Goal: Task Accomplishment & Management: Use online tool/utility

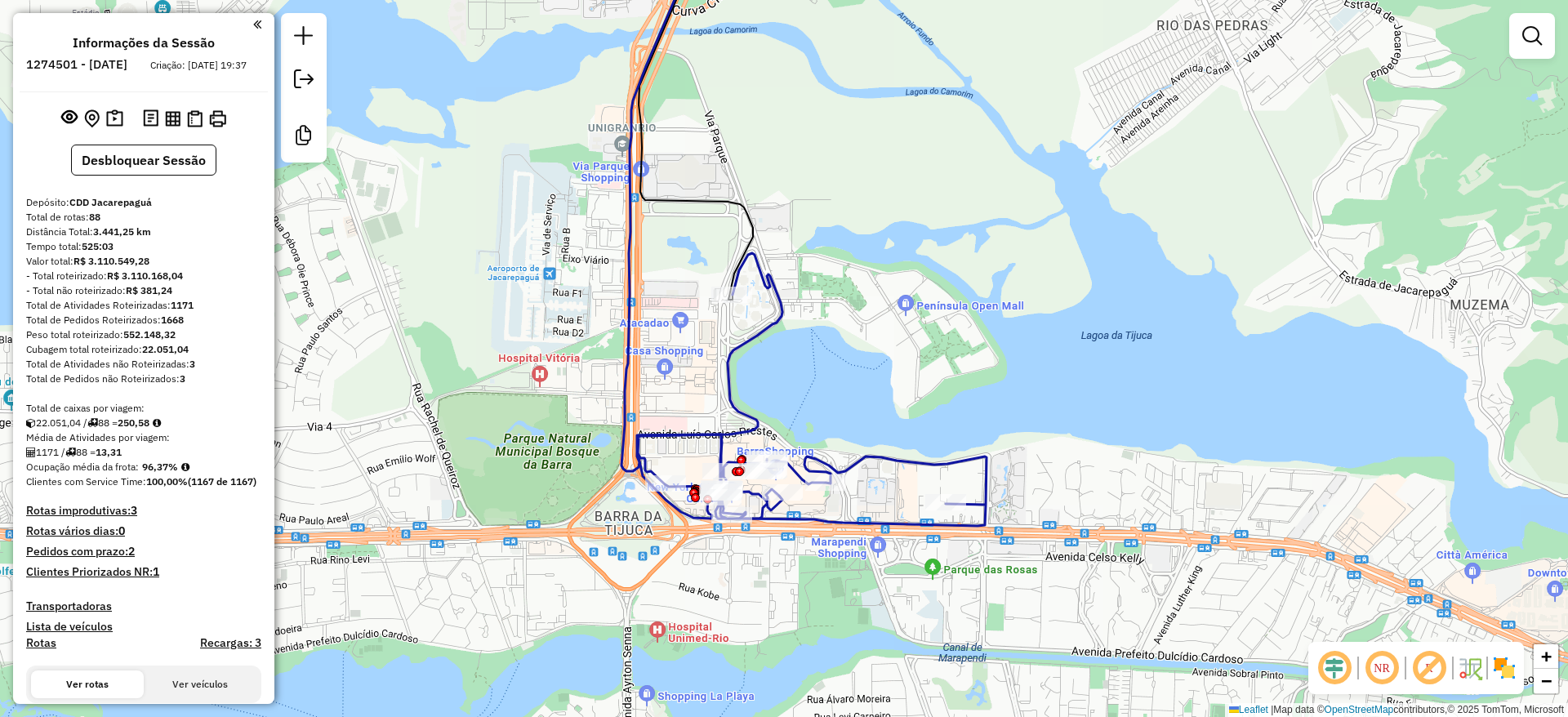
scroll to position [20, 0]
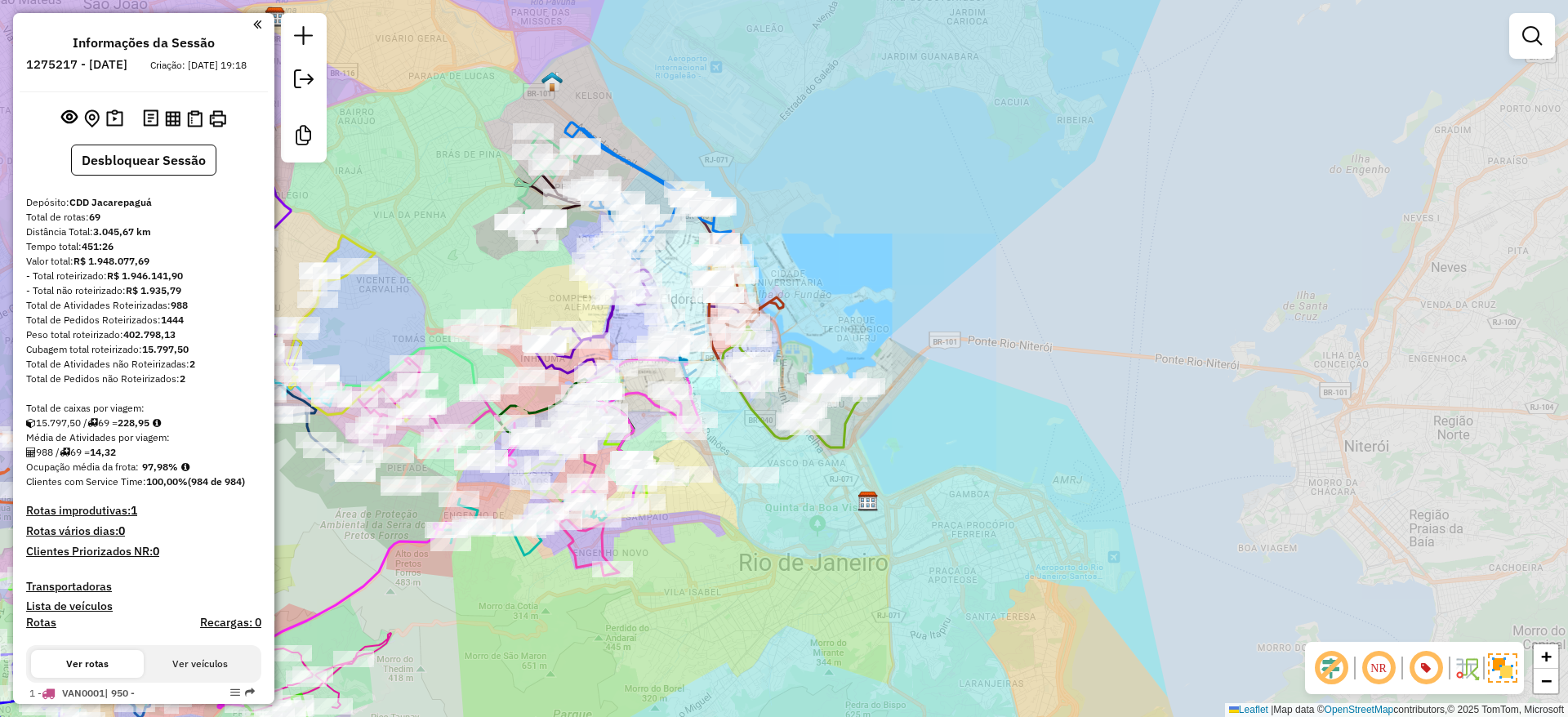
scroll to position [6936, 0]
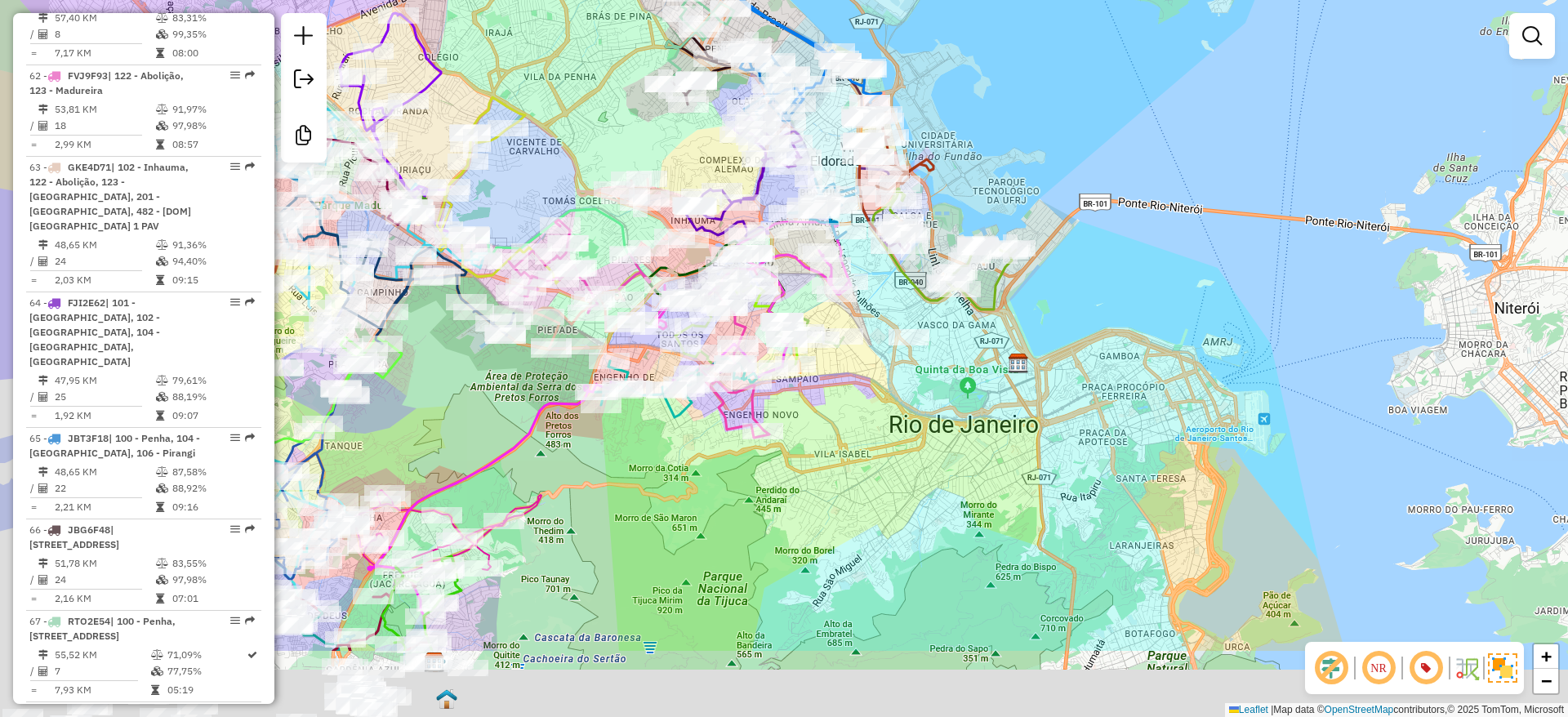
drag, startPoint x: 442, startPoint y: 264, endPoint x: 650, endPoint y: 116, distance: 255.3
click at [645, 118] on div "Janela de atendimento Grade de atendimento Capacidade Transportadoras Veículos …" at bounding box center [784, 358] width 1568 height 717
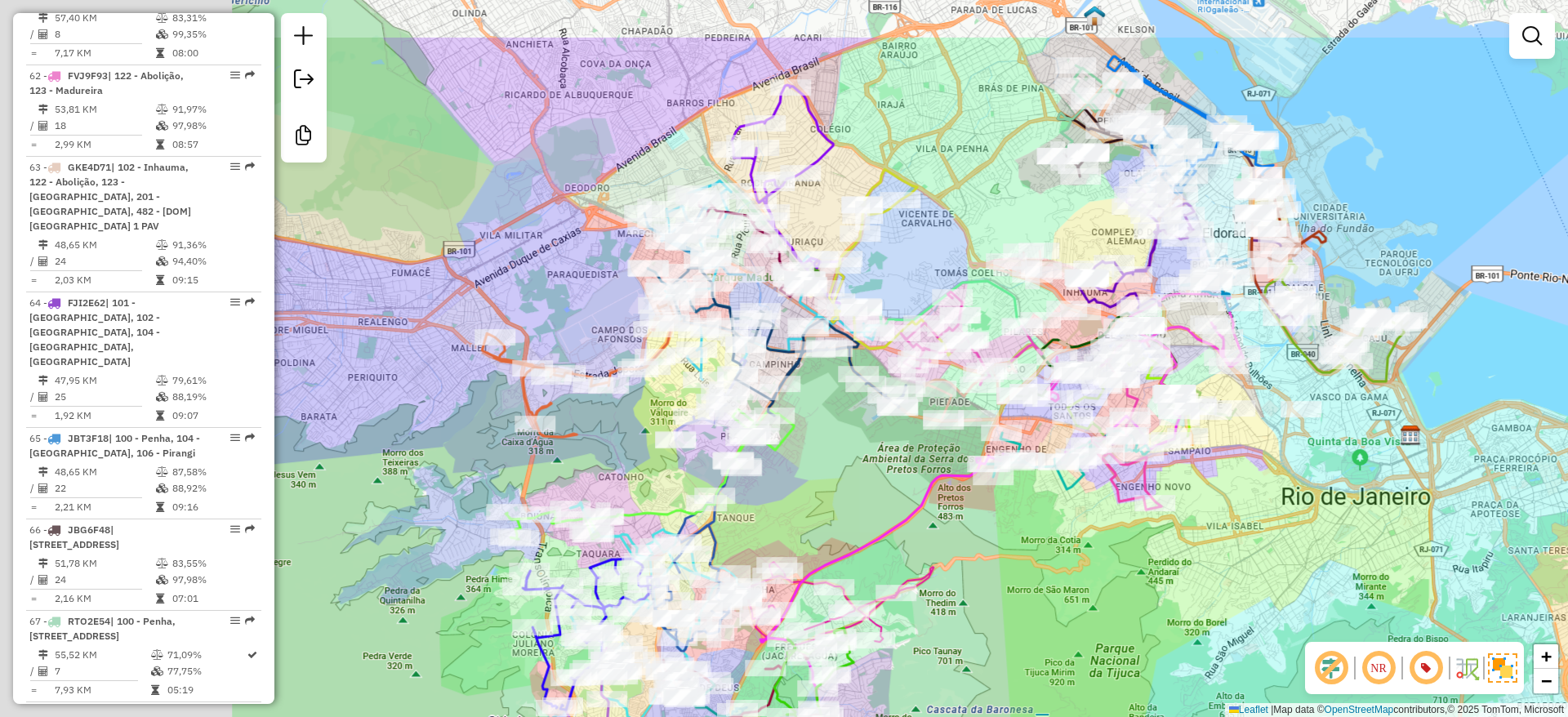
drag, startPoint x: 650, startPoint y: 116, endPoint x: 1018, endPoint y: 239, distance: 388.0
click at [1018, 239] on div "Rota 64 - Placa FJI2E62 55035827 - PADARIA CONFEITARIA Janela de atendimento Gr…" at bounding box center [784, 358] width 1568 height 717
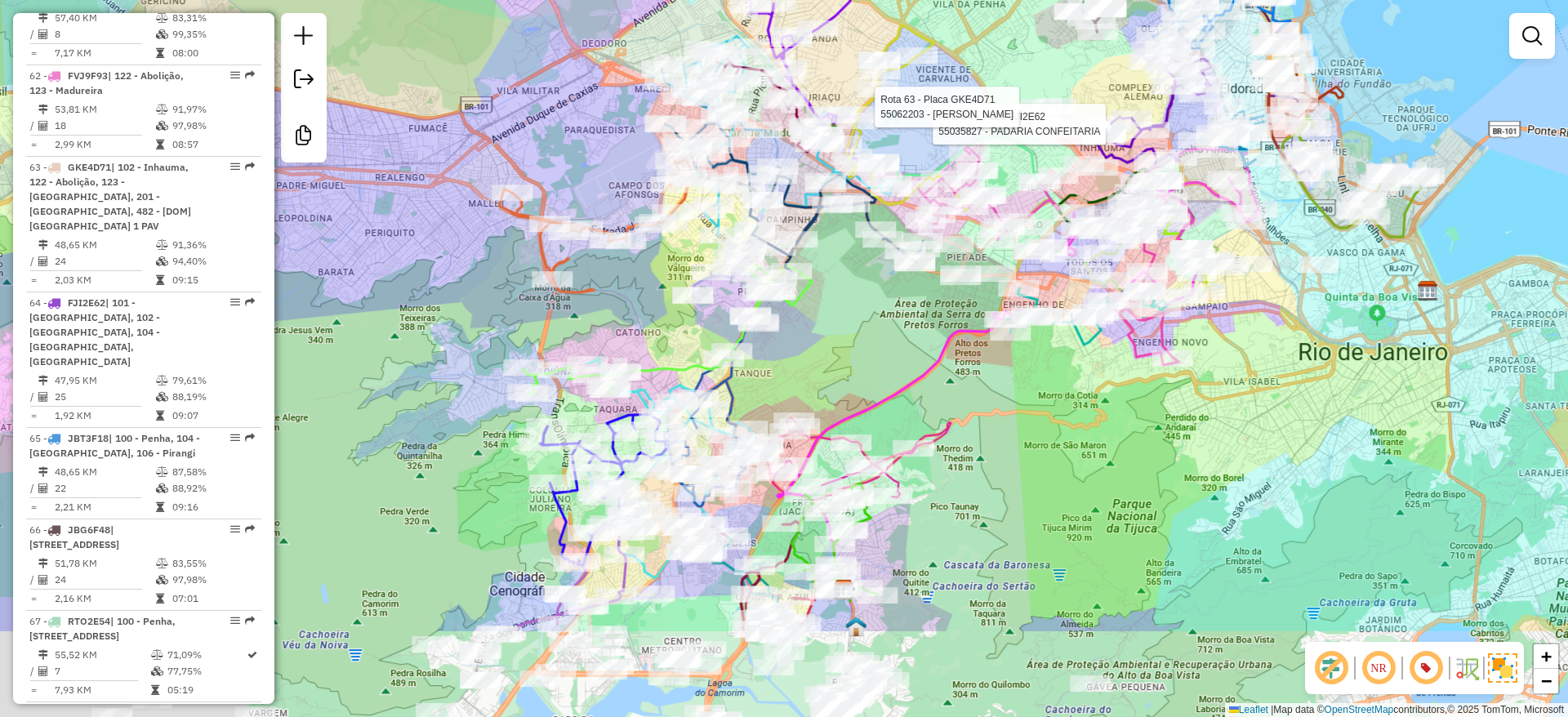
drag, startPoint x: 438, startPoint y: 536, endPoint x: 406, endPoint y: 310, distance: 228.3
click at [406, 310] on div "Rota 64 - Placa FJI2E62 55035827 - PADARIA CONFEITARIA Rota 63 - Placa GKE4D71 …" at bounding box center [784, 358] width 1568 height 717
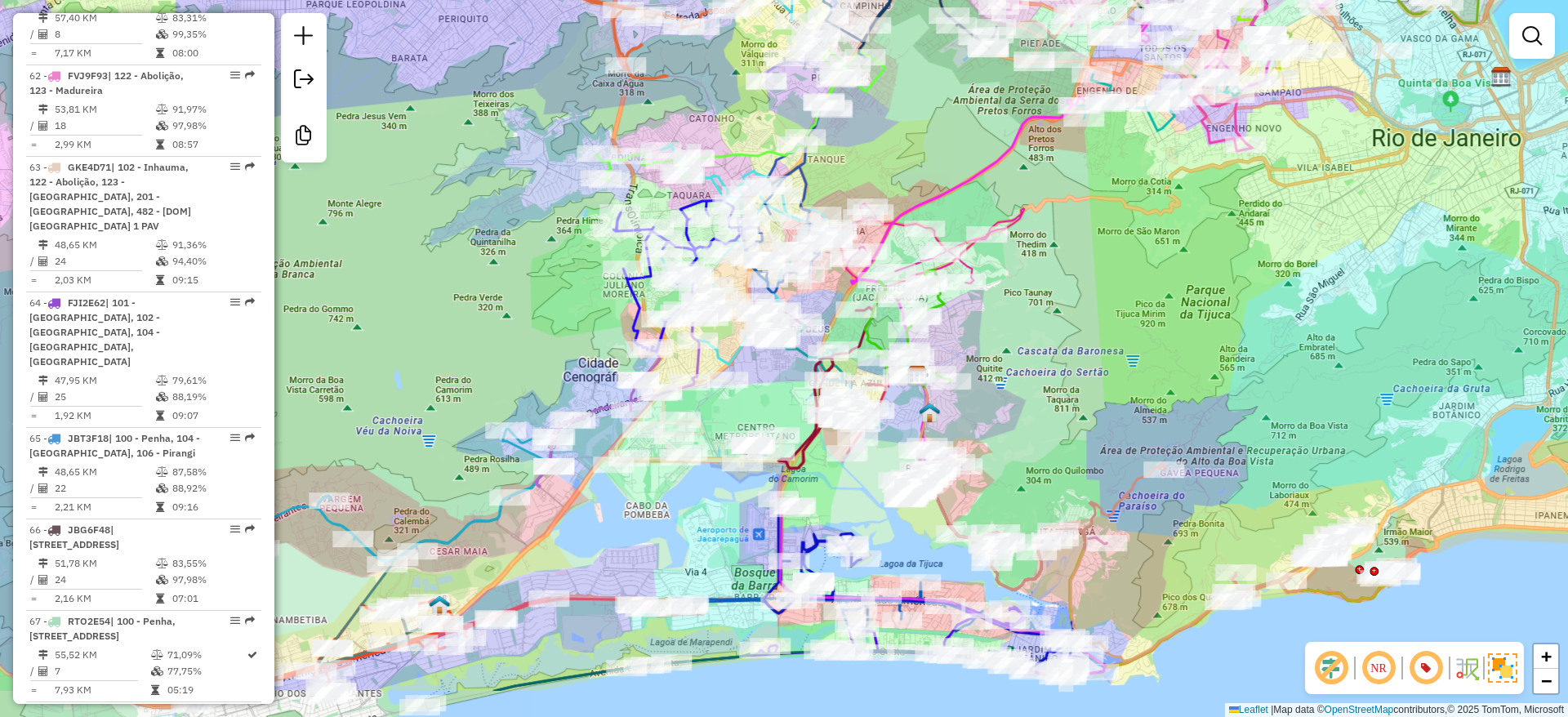
drag, startPoint x: 406, startPoint y: 310, endPoint x: 477, endPoint y: 302, distance: 71.4
click at [519, 166] on div "Rota 64 - Placa FJI2E62 55035827 - PADARIA CONFEITARIA Rota 63 - Placa GKE4D71 …" at bounding box center [784, 358] width 1568 height 717
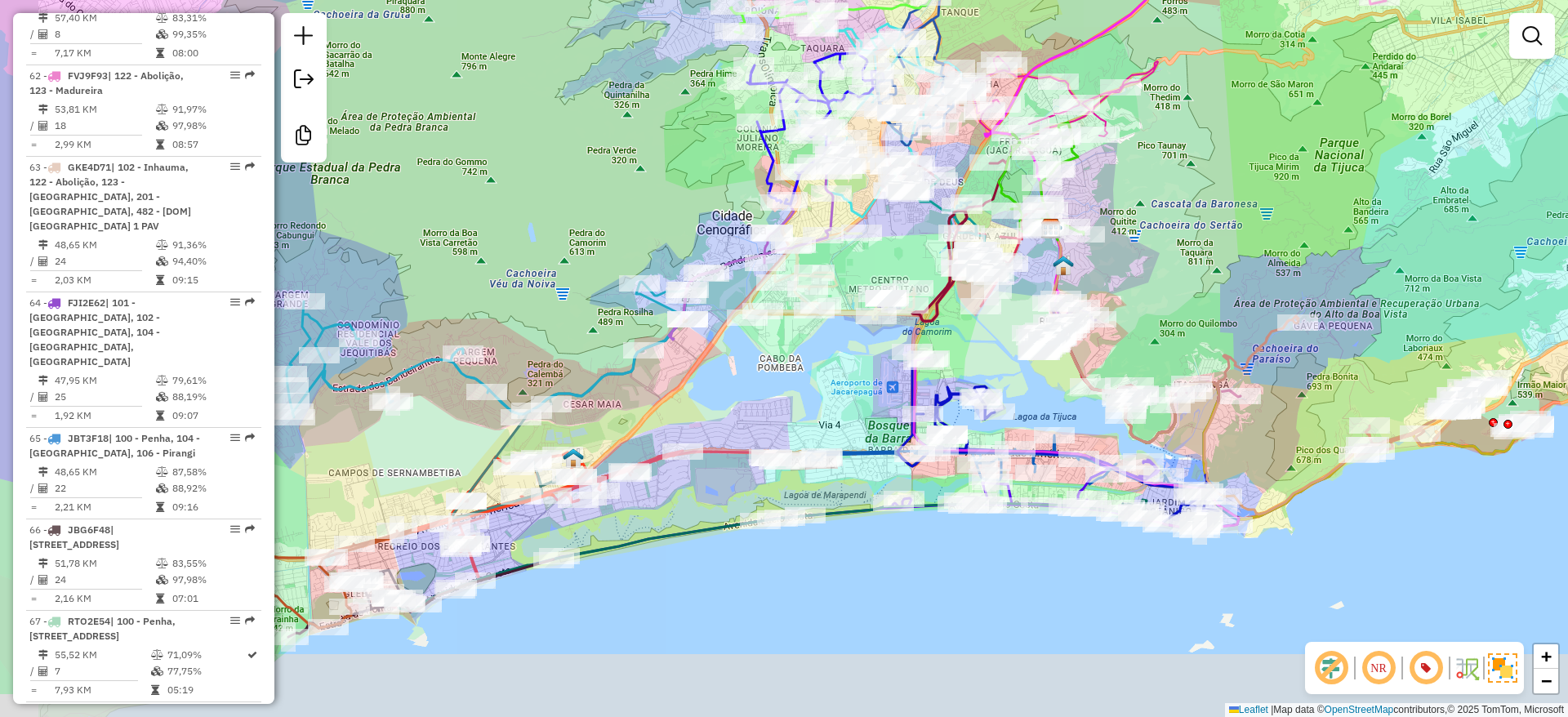
drag, startPoint x: 518, startPoint y: 275, endPoint x: 574, endPoint y: 228, distance: 73.1
click at [574, 228] on div "Rota 64 - Placa FJI2E62 55035827 - PADARIA CONFEITARIA Rota 63 - Placa GKE4D71 …" at bounding box center [784, 358] width 1568 height 717
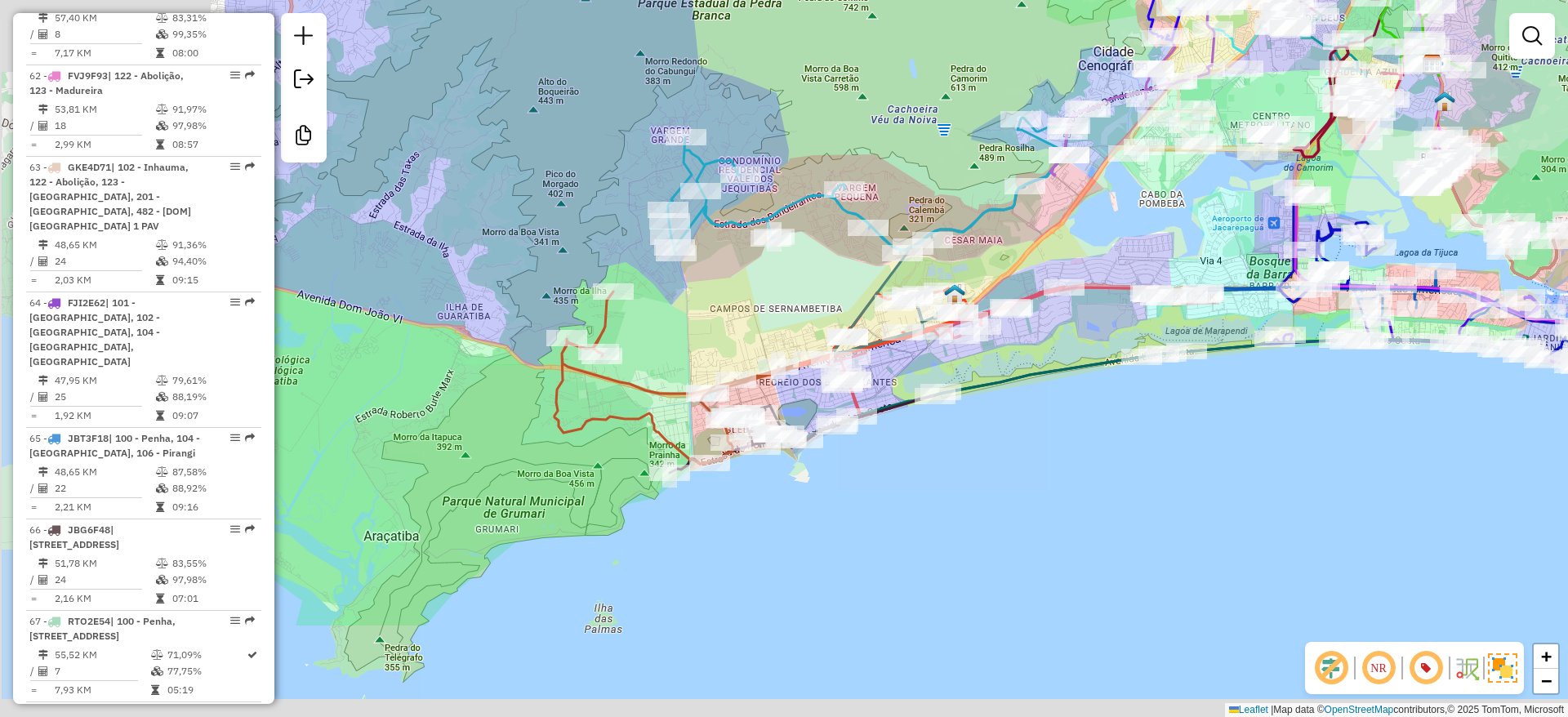
drag, startPoint x: 527, startPoint y: 226, endPoint x: 853, endPoint y: 89, distance: 353.6
click at [857, 89] on div "Rota 64 - Placa FJI2E62 55035827 - PADARIA CONFEITARIA Rota 63 - Placa GKE4D71 …" at bounding box center [784, 358] width 1568 height 717
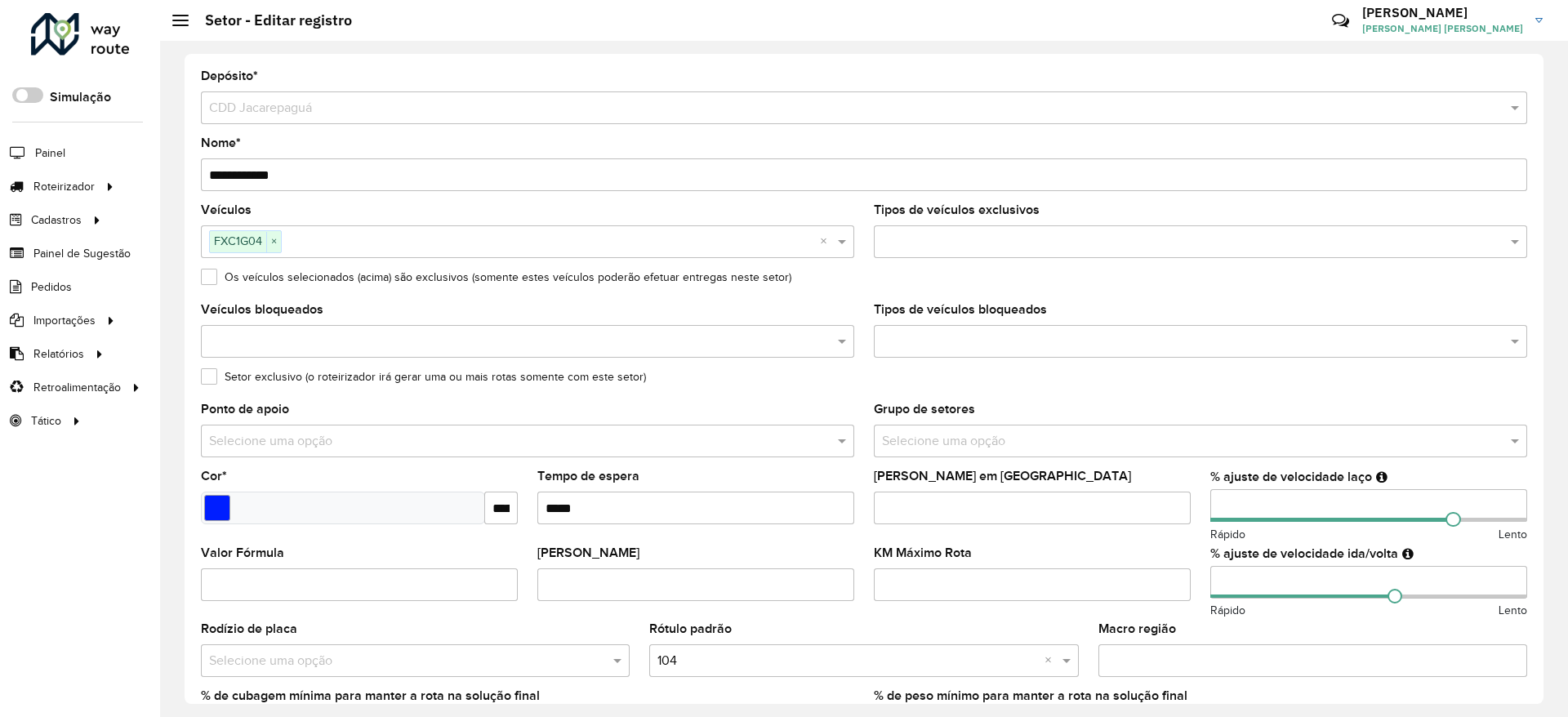
scroll to position [404, 0]
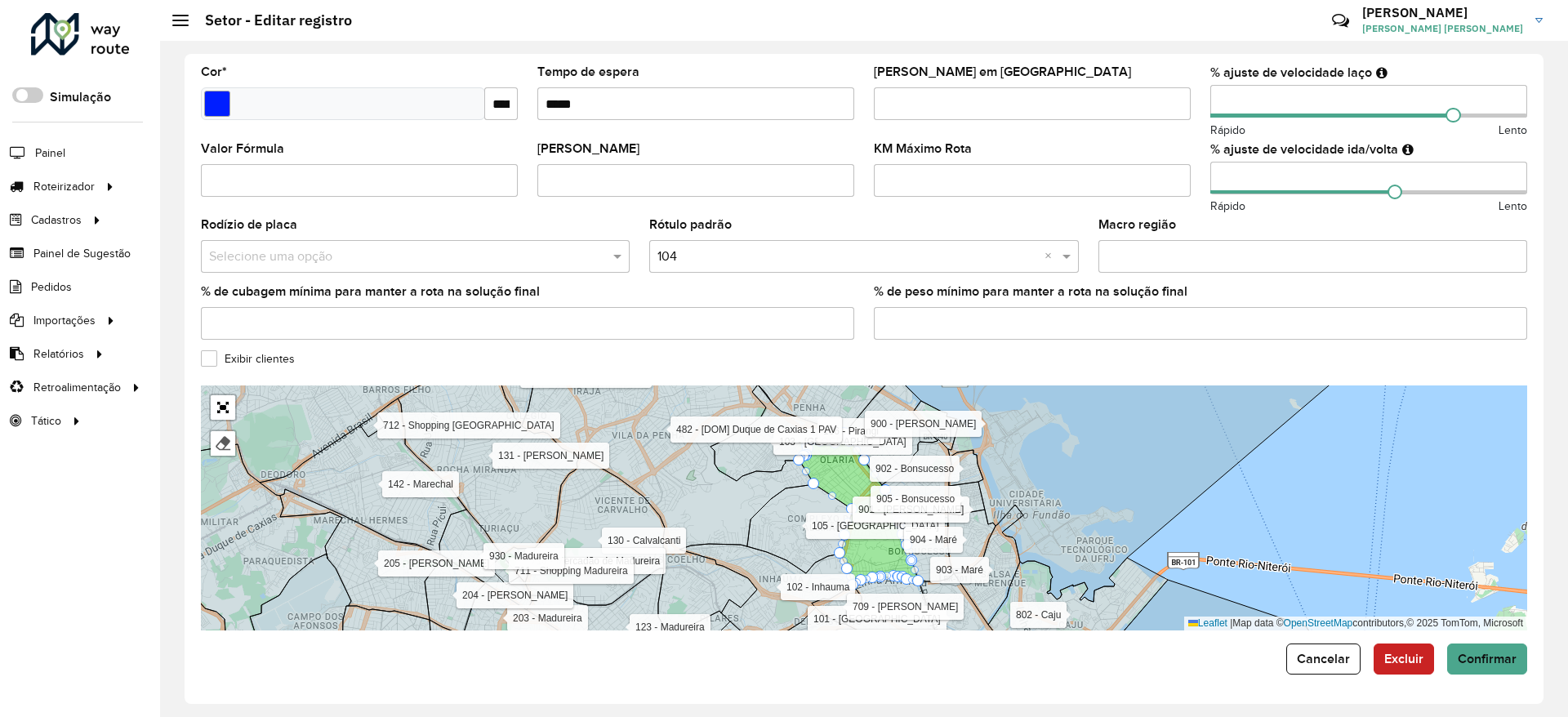
click at [48, 20] on div at bounding box center [80, 34] width 99 height 43
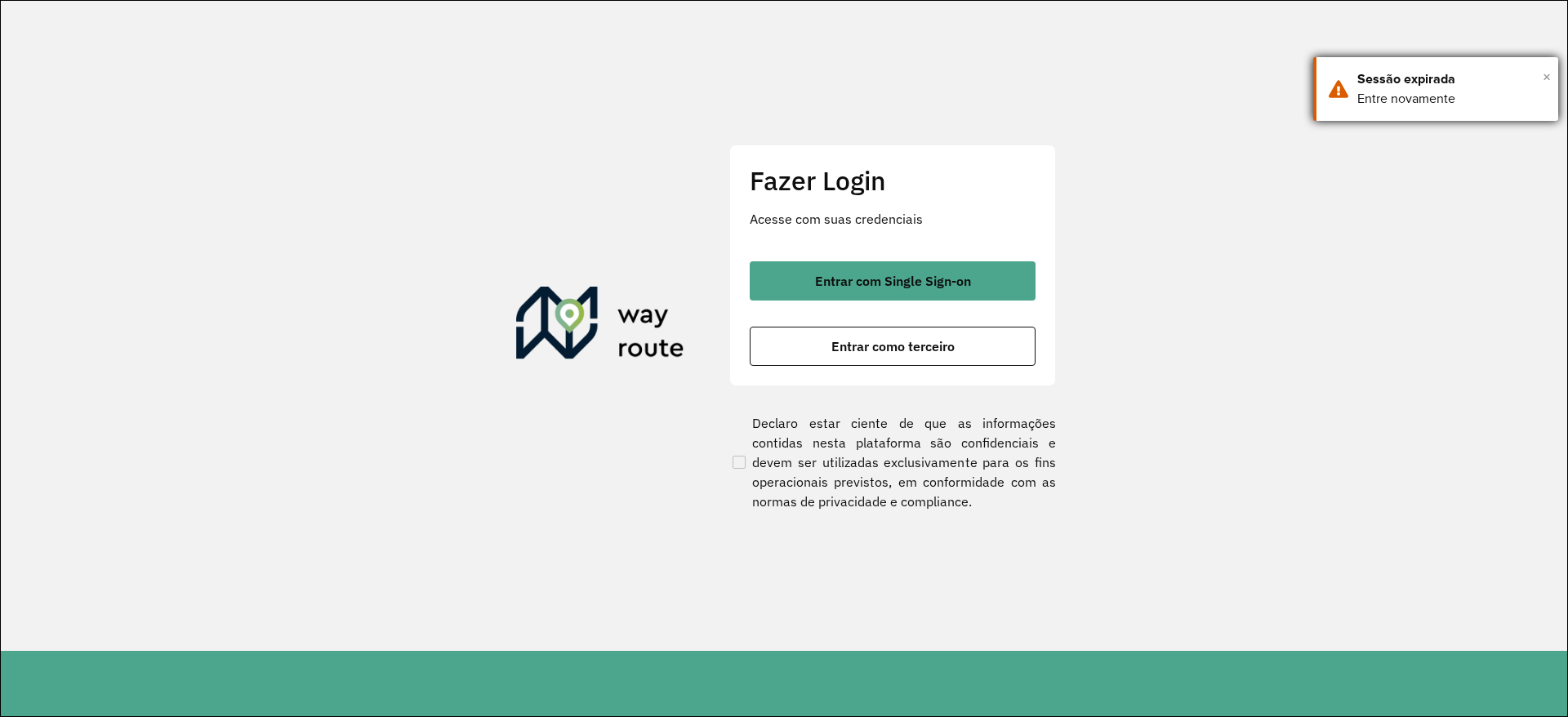
click at [1543, 82] on span "×" at bounding box center [1547, 77] width 8 height 25
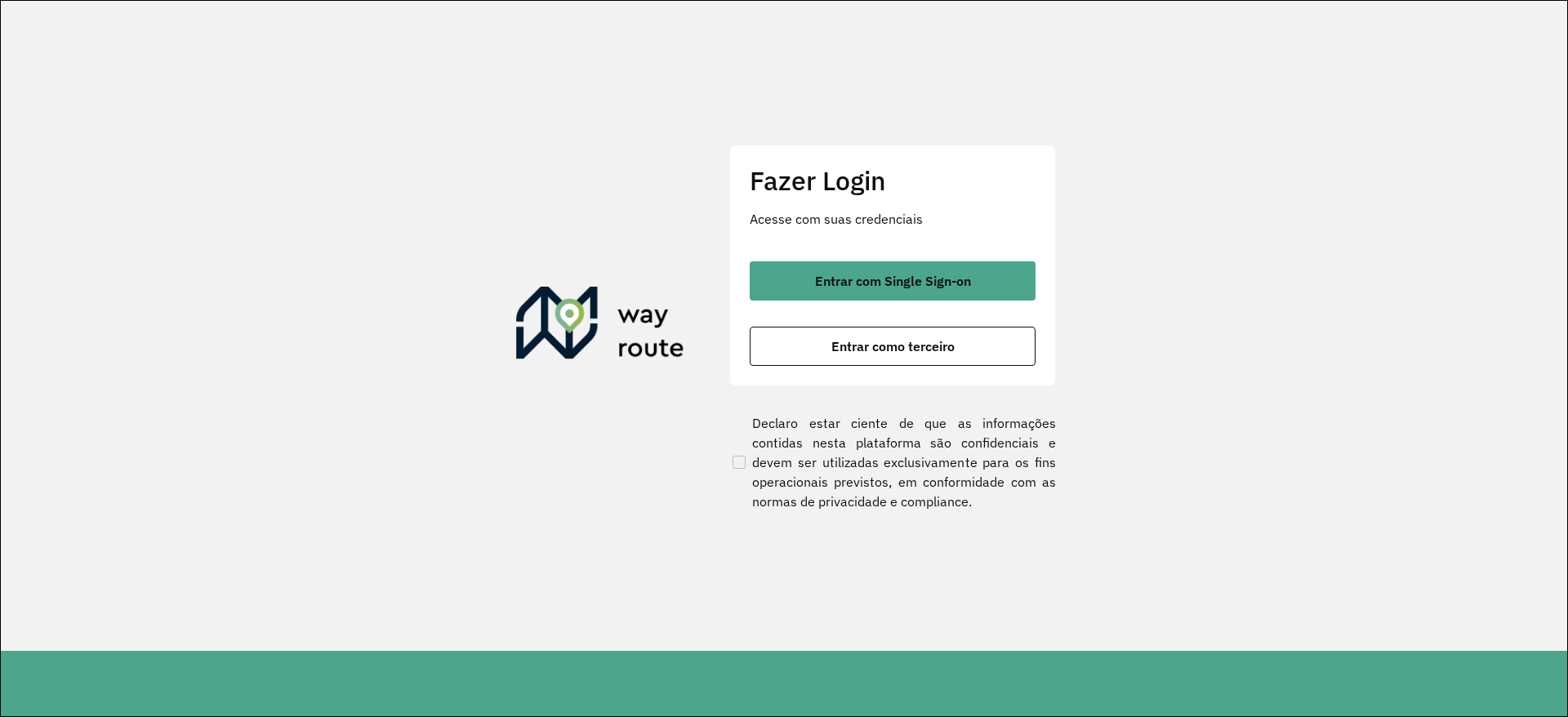
click at [1335, 282] on section "Fazer Login Acesse com suas credenciais Entrar com Single Sign-on Entrar como t…" at bounding box center [784, 326] width 1566 height 650
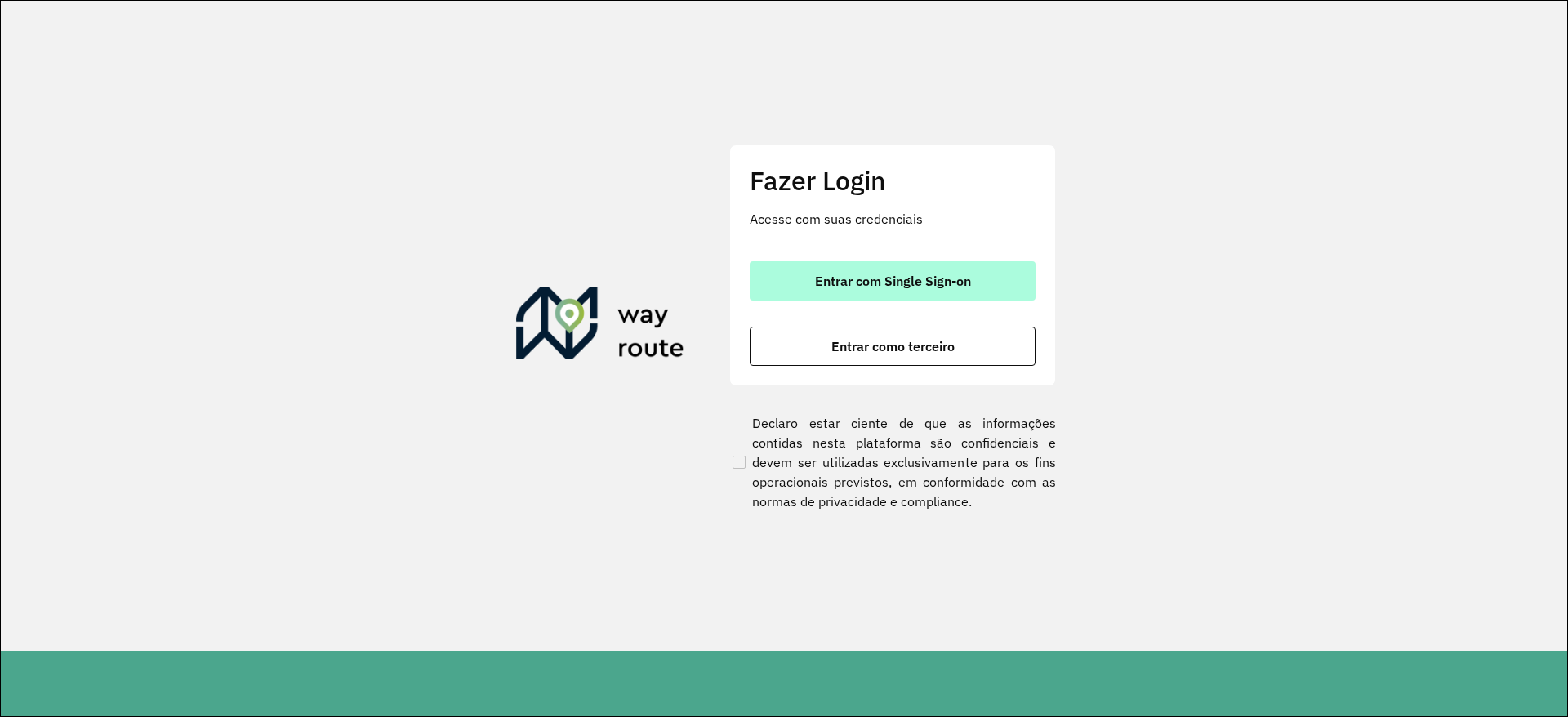
click at [926, 299] on button "Entrar com Single Sign-on" at bounding box center [892, 281] width 285 height 39
